Goal: Information Seeking & Learning: Learn about a topic

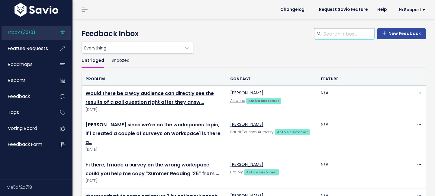
click at [356, 33] on input "search" at bounding box center [349, 33] width 52 height 11
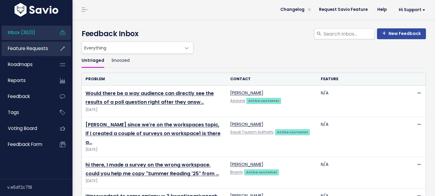
click at [37, 51] on span "Feature Requests" at bounding box center [28, 48] width 40 height 6
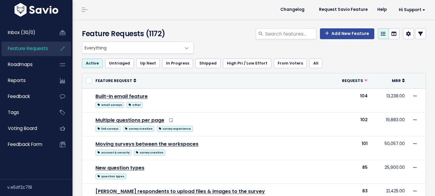
select select
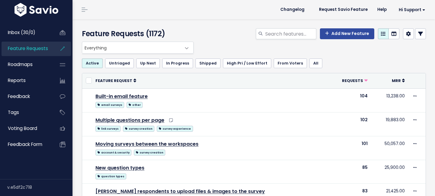
select select
click at [419, 33] on icon at bounding box center [420, 33] width 5 height 5
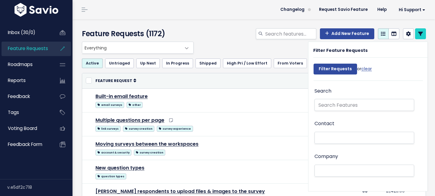
click at [332, 168] on li at bounding box center [362, 171] width 93 height 6
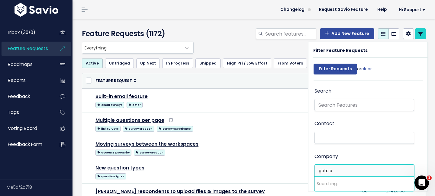
type input "getolo"
select select "15853222"
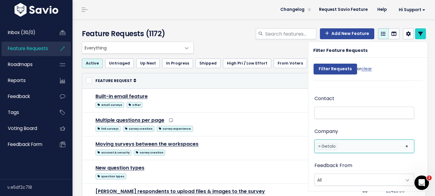
scroll to position [33, 0]
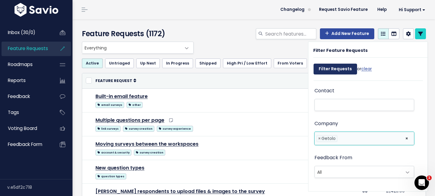
click at [337, 69] on input "Filter Requests" at bounding box center [336, 69] width 44 height 11
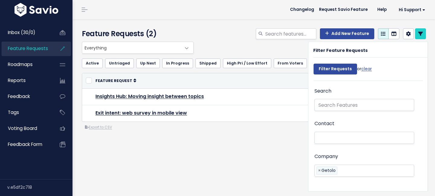
select select
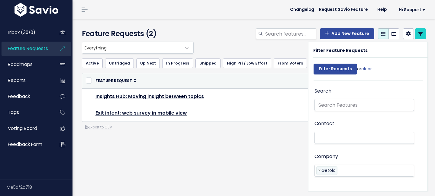
select select
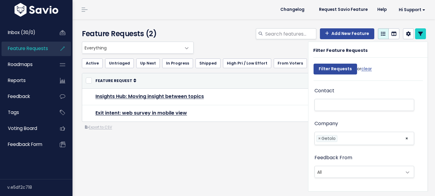
click at [249, 141] on div "Everything No Product Area Core Surveys Analysis Integrations Insights Hub Dash…" at bounding box center [253, 110] width 353 height 137
click at [419, 35] on icon at bounding box center [420, 33] width 5 height 5
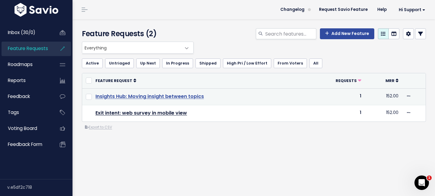
click at [165, 97] on link "Insights Hub: Moving insight between topics" at bounding box center [149, 96] width 108 height 7
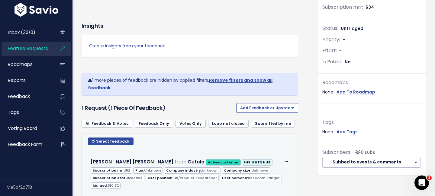
scroll to position [120, 0]
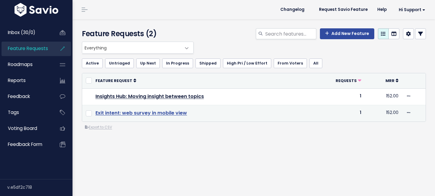
click at [130, 114] on link "Exit intent: web survey in mobile view" at bounding box center [141, 113] width 92 height 7
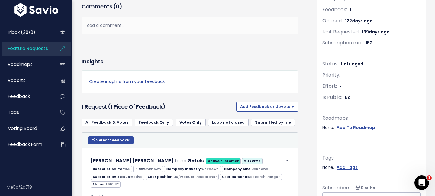
scroll to position [102, 0]
